Goal: Task Accomplishment & Management: Use online tool/utility

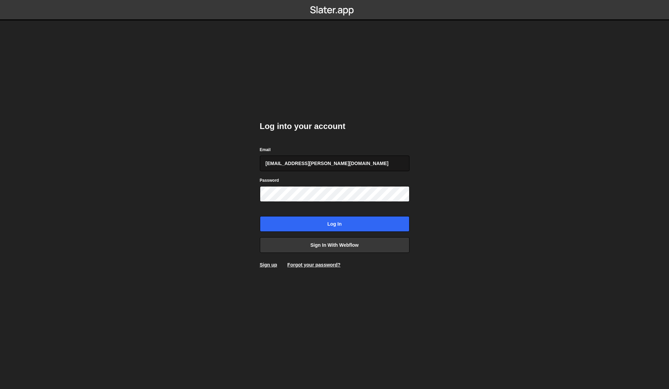
type input "chase.maxfield@octanner.com"
click at [260, 216] on input "Log in" at bounding box center [335, 224] width 150 height 16
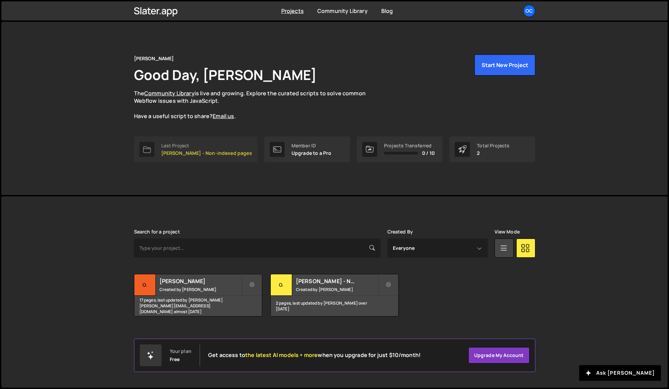
click at [178, 153] on p "O.C. Tanner - Non-indexed pages" at bounding box center [206, 152] width 91 height 5
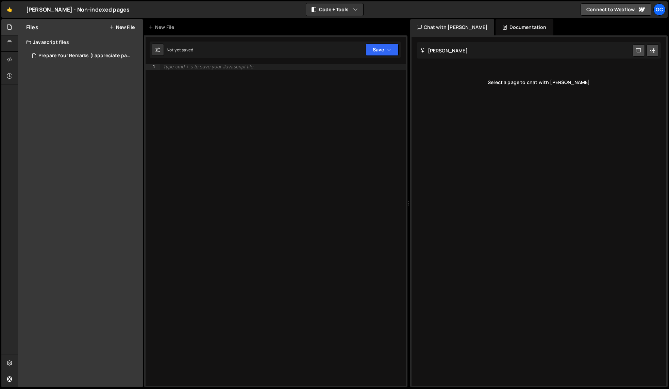
click at [47, 42] on div "Javascript files" at bounding box center [80, 42] width 125 height 14
drag, startPoint x: 45, startPoint y: 41, endPoint x: 38, endPoint y: 43, distance: 6.9
click at [45, 41] on div "Javascript files" at bounding box center [80, 42] width 125 height 14
click at [45, 55] on div "Prepare Your Remarks (I appreciate pages).js" at bounding box center [85, 56] width 94 height 6
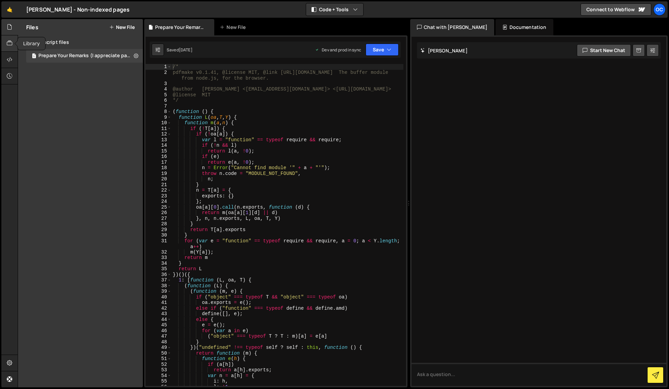
click at [7, 43] on icon at bounding box center [9, 42] width 5 height 7
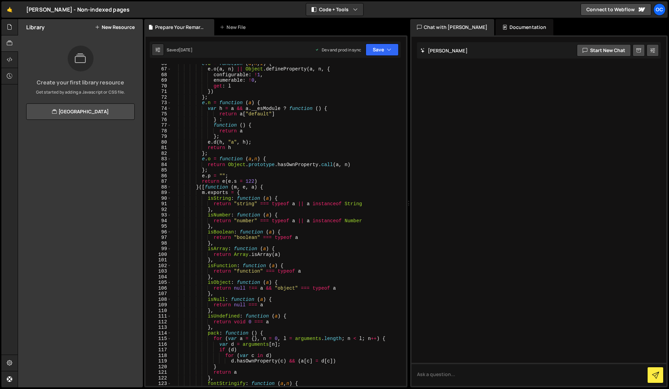
scroll to position [10, 0]
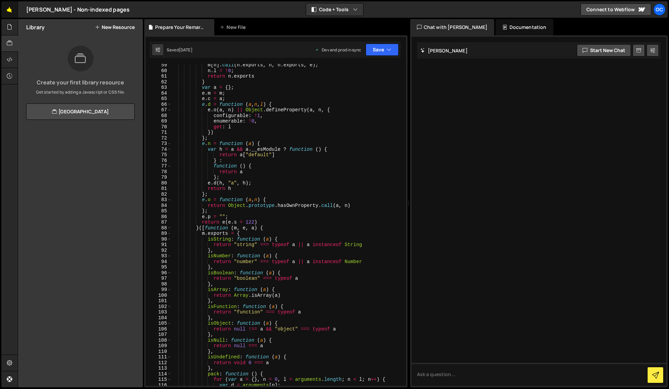
click at [12, 7] on link "🤙" at bounding box center [9, 9] width 17 height 16
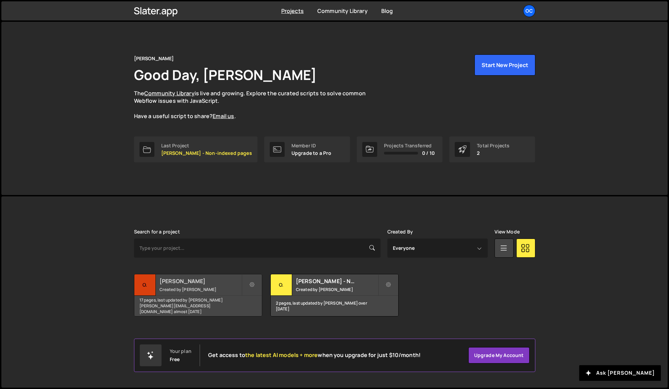
click at [184, 283] on h2 "O.C. Tanner" at bounding box center [201, 280] width 82 height 7
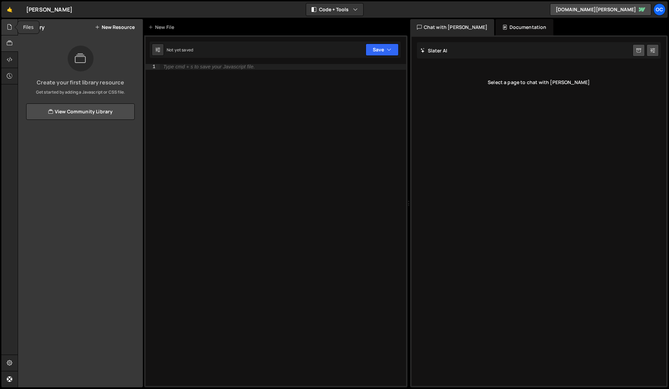
click at [12, 27] on icon at bounding box center [9, 26] width 5 height 7
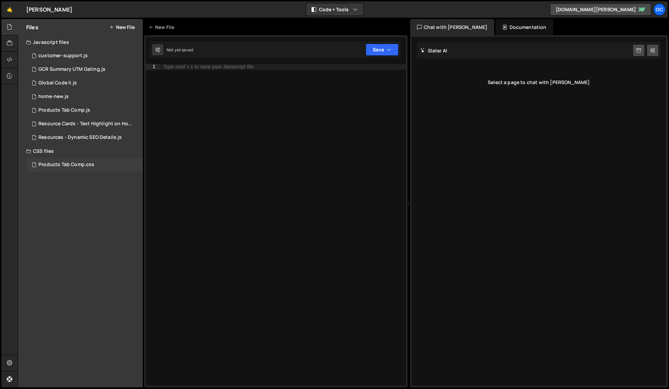
click at [60, 164] on div "Products Tab Comp.css" at bounding box center [66, 165] width 56 height 6
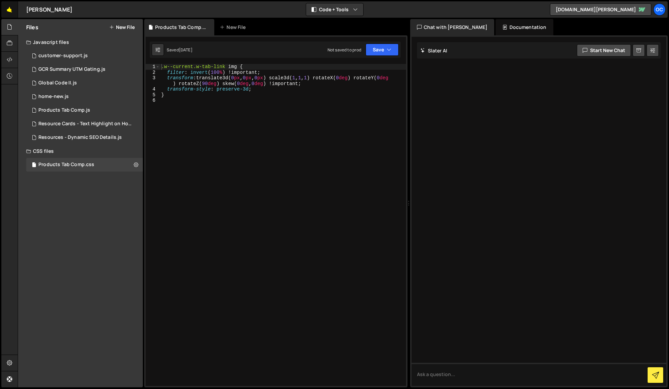
click at [9, 10] on link "🤙" at bounding box center [9, 9] width 17 height 16
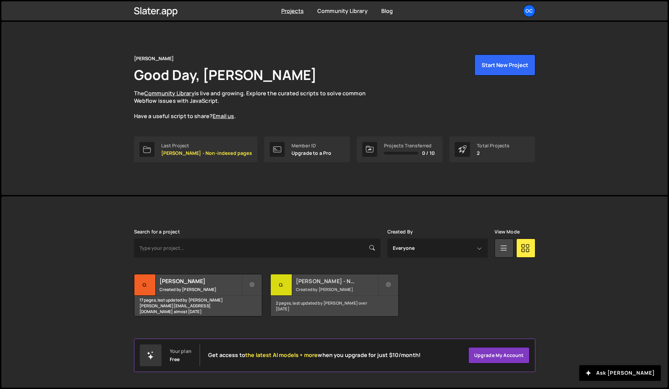
click at [328, 280] on h2 "O.C. Tanner - Non-indexed pages" at bounding box center [337, 280] width 82 height 7
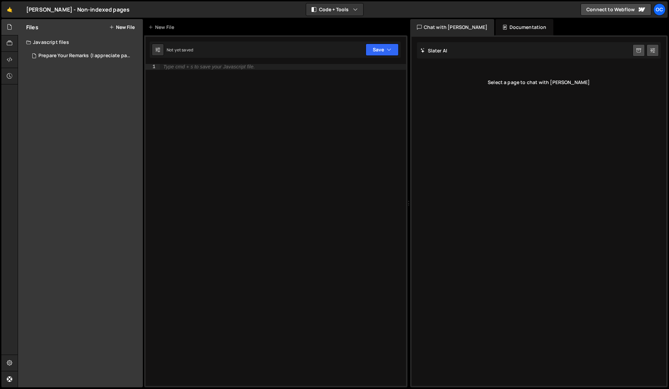
click at [43, 11] on div "[PERSON_NAME] - Non-indexed pages ⚠️ Code is being edited in another browser" at bounding box center [77, 9] width 103 height 8
click at [12, 41] on icon at bounding box center [9, 42] width 5 height 7
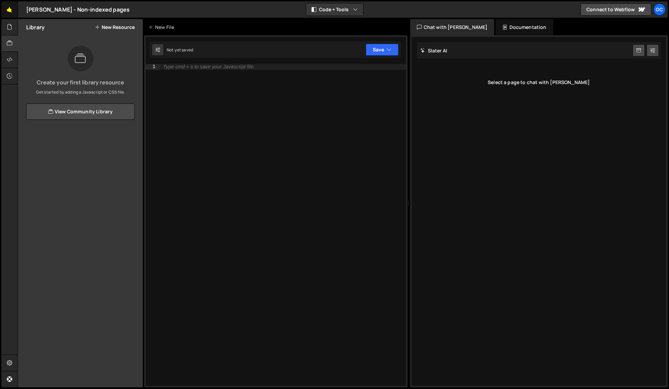
click at [7, 9] on link "🤙" at bounding box center [9, 9] width 17 height 16
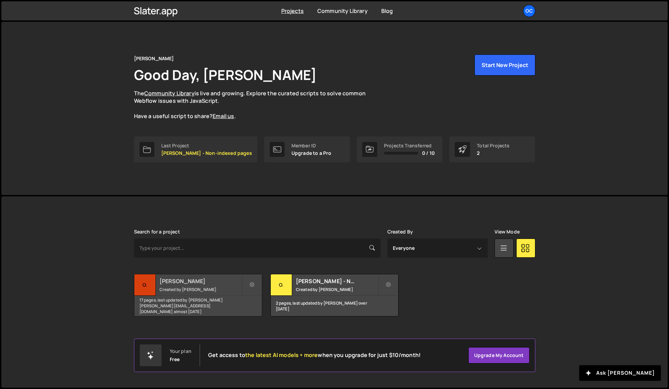
click at [175, 280] on h2 "[PERSON_NAME]" at bounding box center [201, 280] width 82 height 7
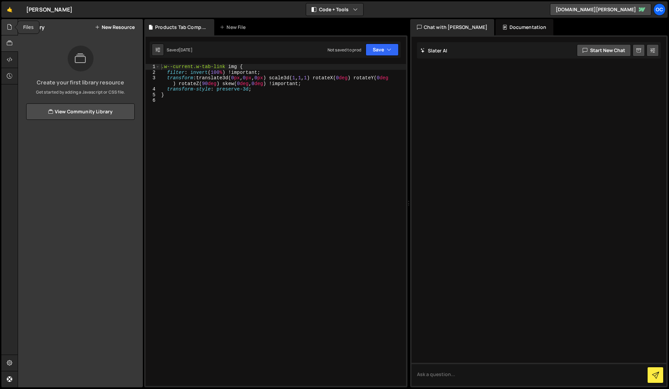
click at [7, 28] on icon at bounding box center [9, 26] width 5 height 7
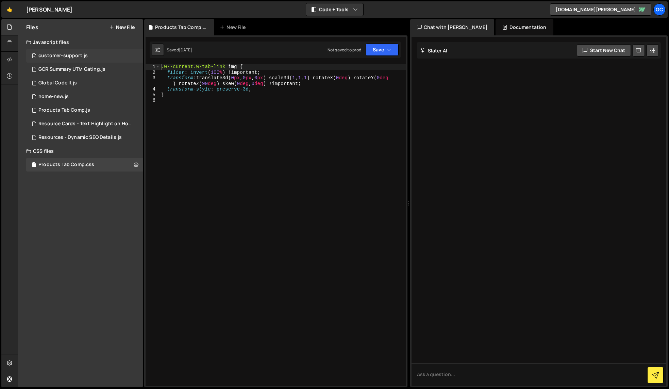
click at [48, 53] on div "customer-support.js" at bounding box center [62, 56] width 49 height 6
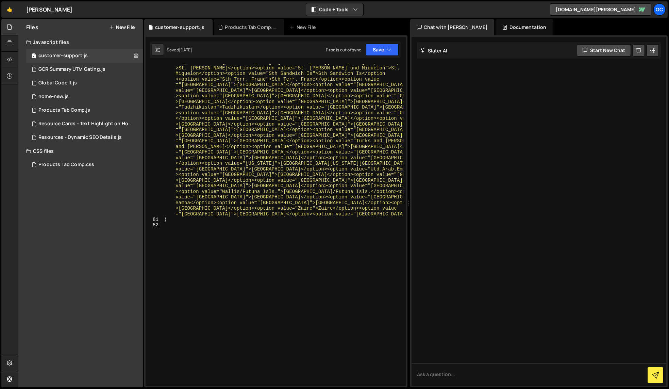
scroll to position [1122, 0]
click at [52, 121] on div "Resource Cards - Text Highlight on Hover.js" at bounding box center [85, 124] width 94 height 6
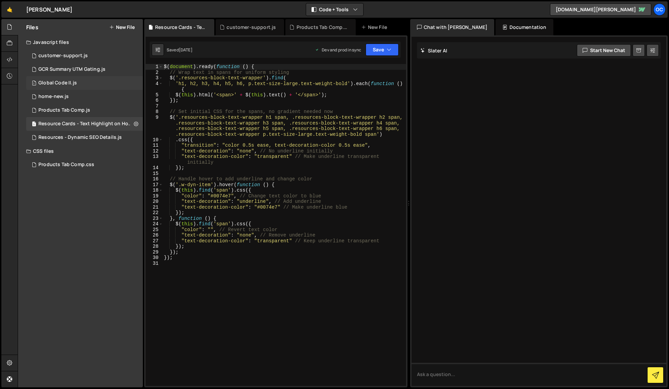
click at [57, 82] on div "Global Code II.js" at bounding box center [57, 83] width 38 height 6
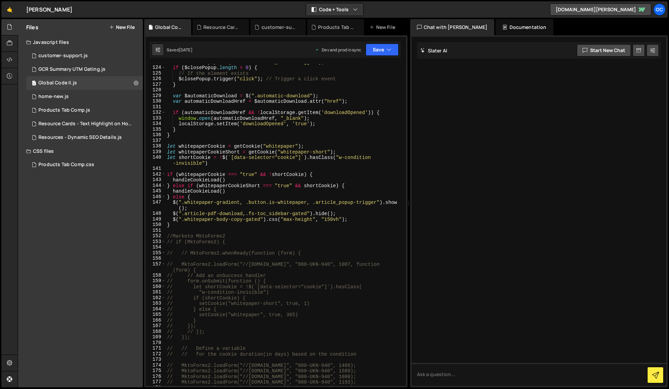
scroll to position [1088, 0]
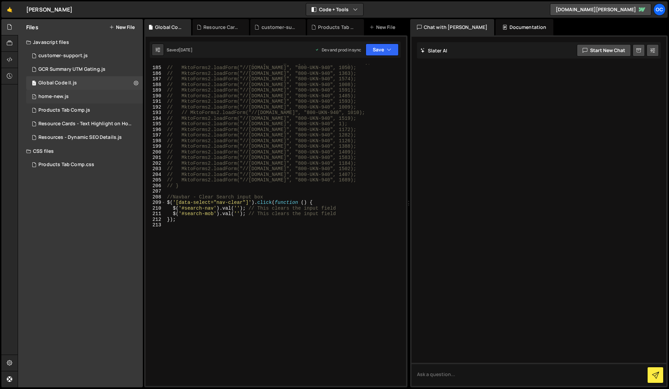
click at [56, 96] on div "home-new.js" at bounding box center [53, 97] width 30 height 6
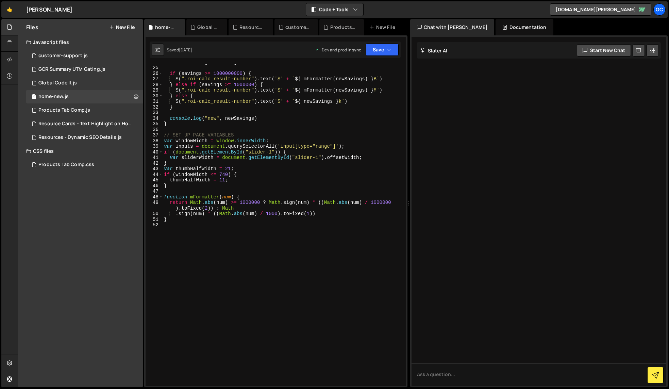
scroll to position [0, 0]
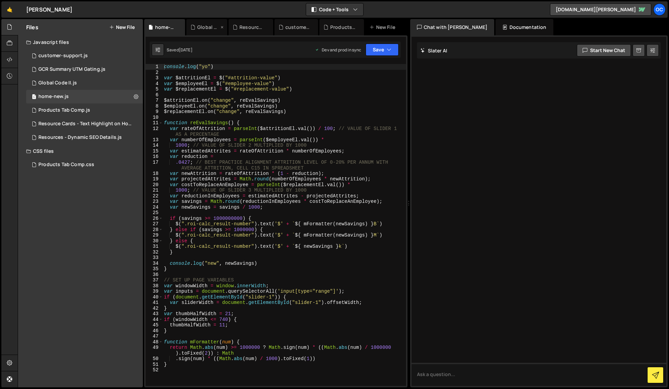
click at [203, 27] on div "Global Code II.js" at bounding box center [208, 27] width 22 height 7
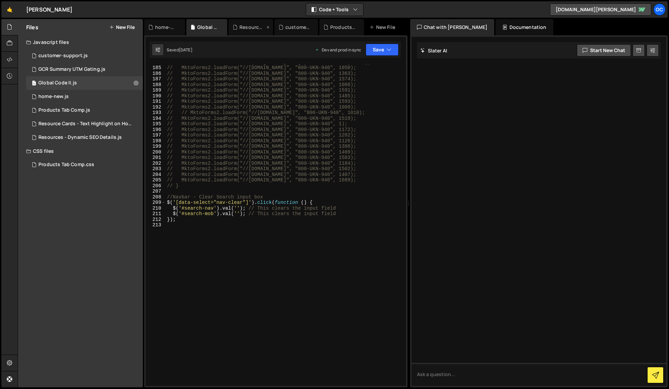
click at [246, 25] on div "Resource Cards - Text Highlight on Hover.js" at bounding box center [252, 27] width 26 height 7
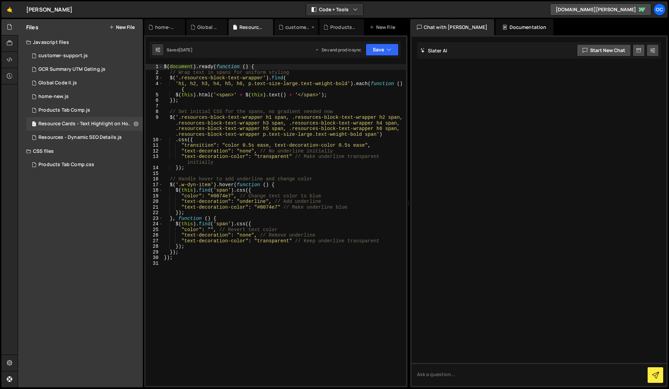
click at [294, 26] on div "customer-support.js" at bounding box center [297, 27] width 24 height 7
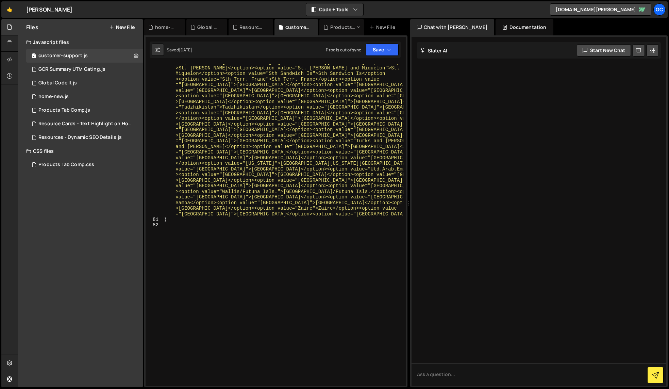
click at [338, 27] on div "Products Tab Comp.css" at bounding box center [343, 27] width 26 height 7
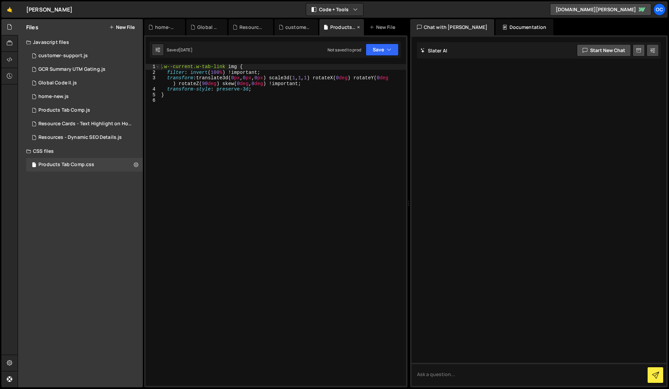
click at [358, 28] on icon at bounding box center [358, 27] width 5 height 7
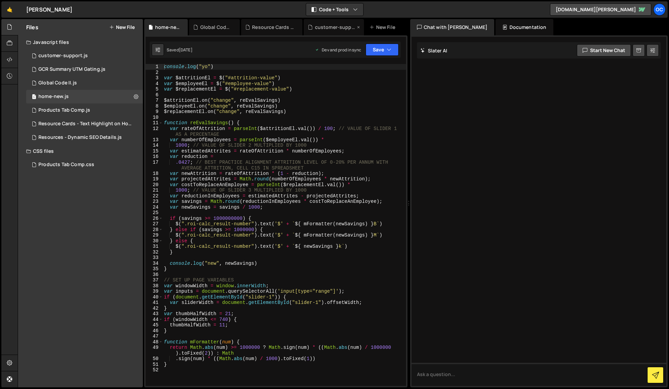
click at [358, 27] on icon at bounding box center [358, 27] width 5 height 7
drag, startPoint x: 315, startPoint y: 27, endPoint x: 297, endPoint y: 28, distance: 18.1
click at [0, 0] on icon at bounding box center [0, 0] width 0 height 0
drag, startPoint x: 246, startPoint y: 28, endPoint x: 242, endPoint y: 29, distance: 4.1
click at [0, 0] on icon at bounding box center [0, 0] width 0 height 0
